Goal: Information Seeking & Learning: Understand process/instructions

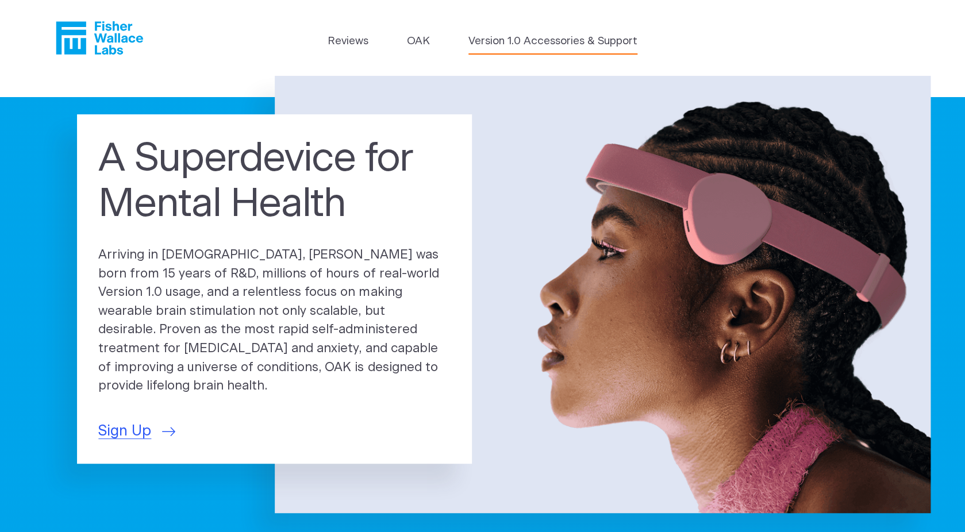
click at [499, 39] on link "Version 1.0 Accessories & Support" at bounding box center [552, 41] width 169 height 16
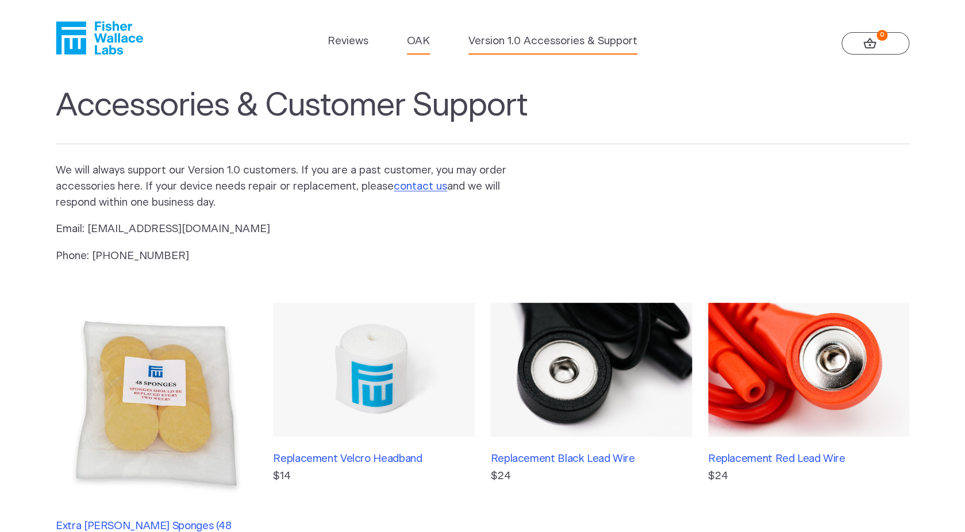
click at [418, 38] on link "OAK" at bounding box center [418, 41] width 23 height 16
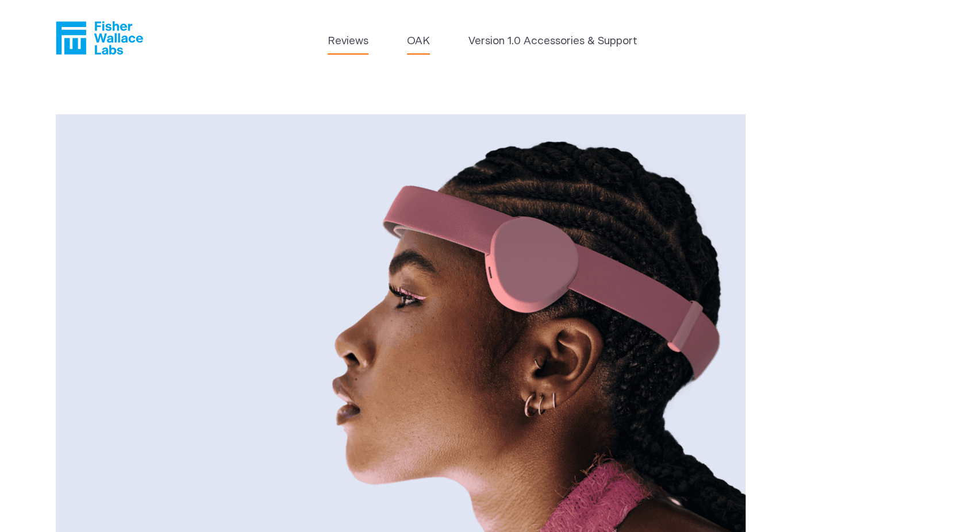
click at [350, 41] on link "Reviews" at bounding box center [348, 41] width 41 height 16
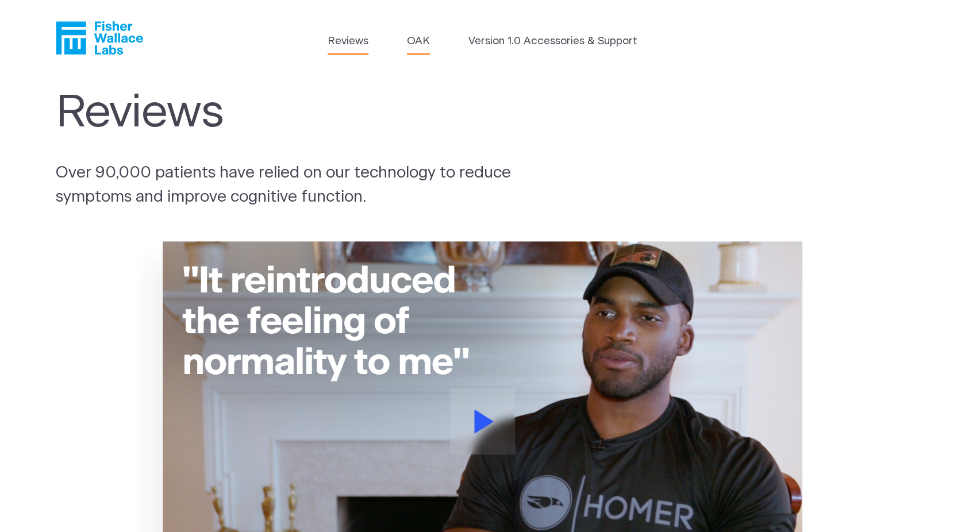
click at [414, 41] on link "OAK" at bounding box center [418, 41] width 23 height 16
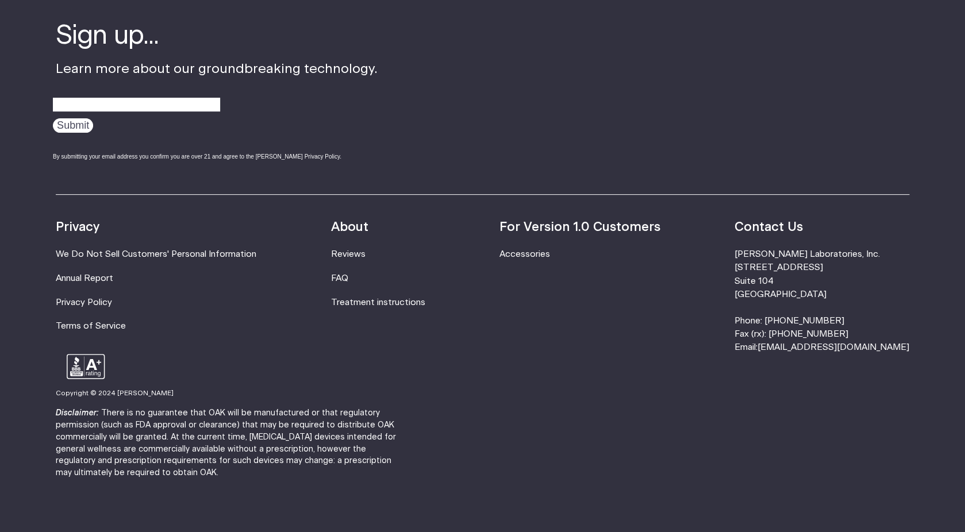
scroll to position [2035, 0]
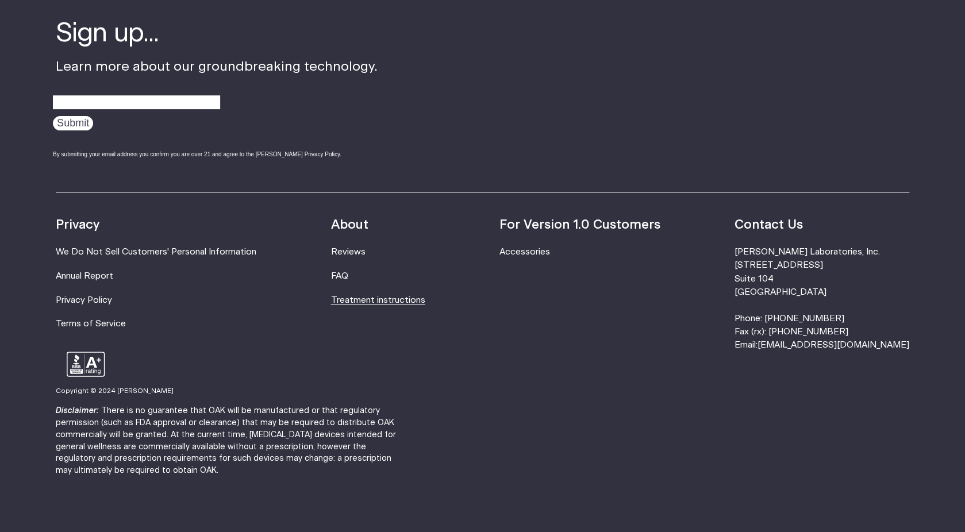
click at [369, 296] on link "Treatment instructions" at bounding box center [377, 300] width 94 height 9
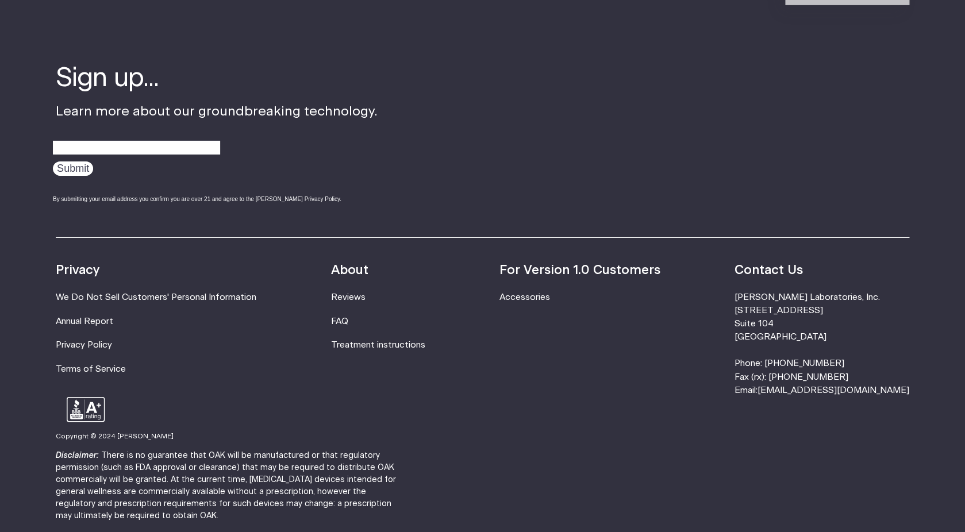
scroll to position [3636, 0]
